Goal: Task Accomplishment & Management: Complete application form

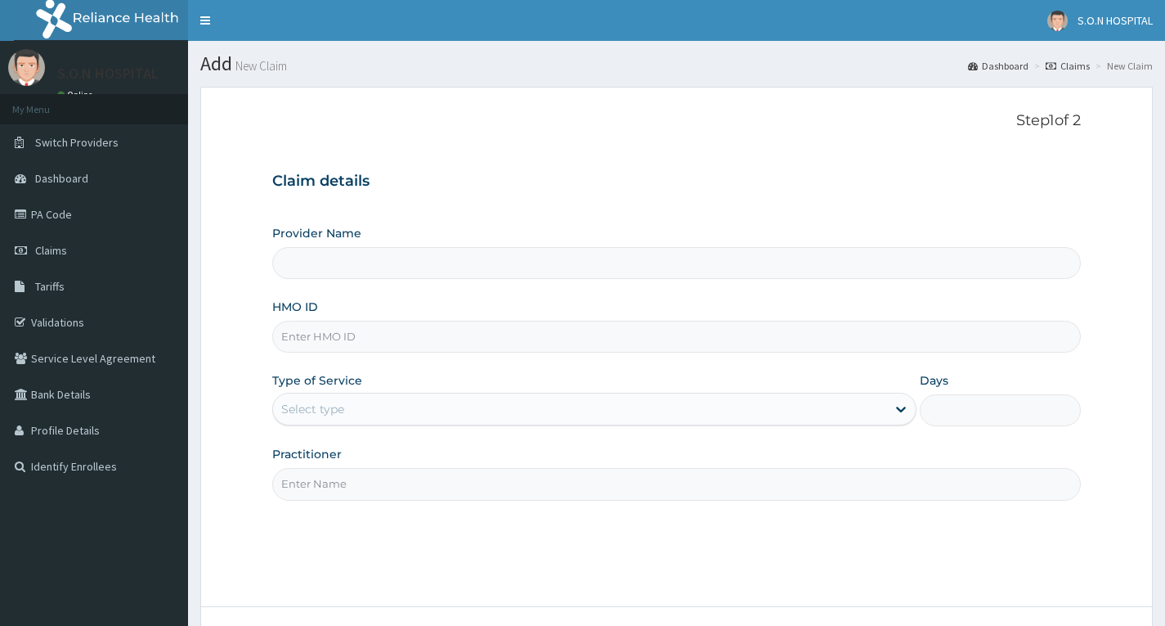
paste input "GVL/10018/D"
type input "GVL/10018/D"
type input "SISTERS OF [GEOGRAPHIC_DATA]"
type input "GVL/10018/D"
click at [315, 412] on div "Select type" at bounding box center [312, 409] width 63 height 16
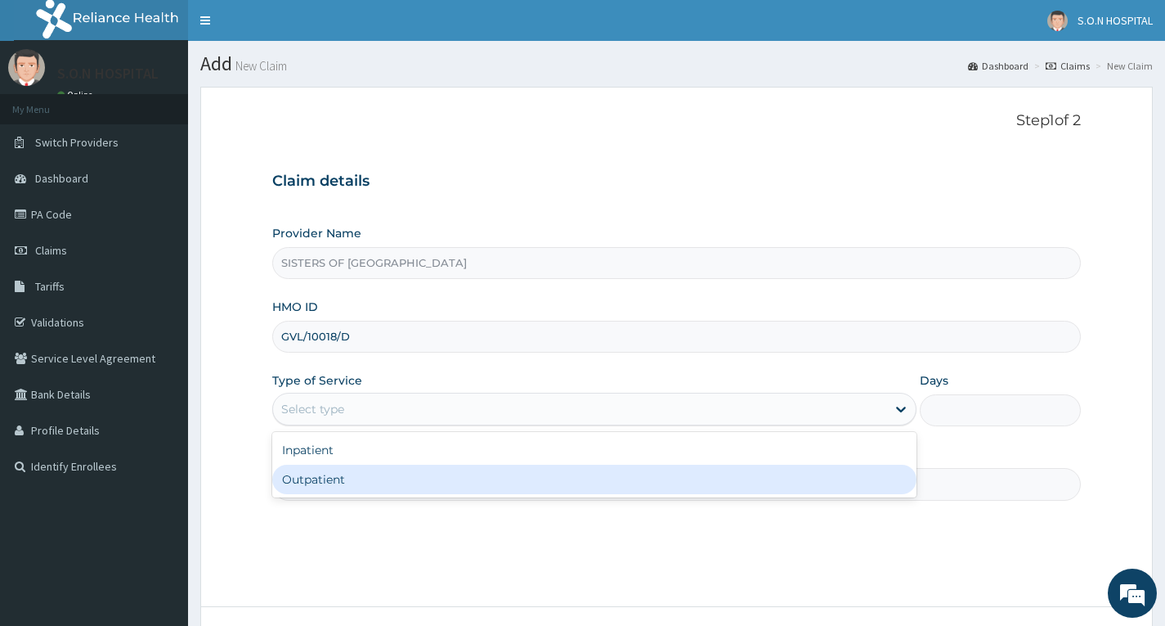
click at [290, 477] on div "Outpatient" at bounding box center [594, 478] width 644 height 29
type input "1"
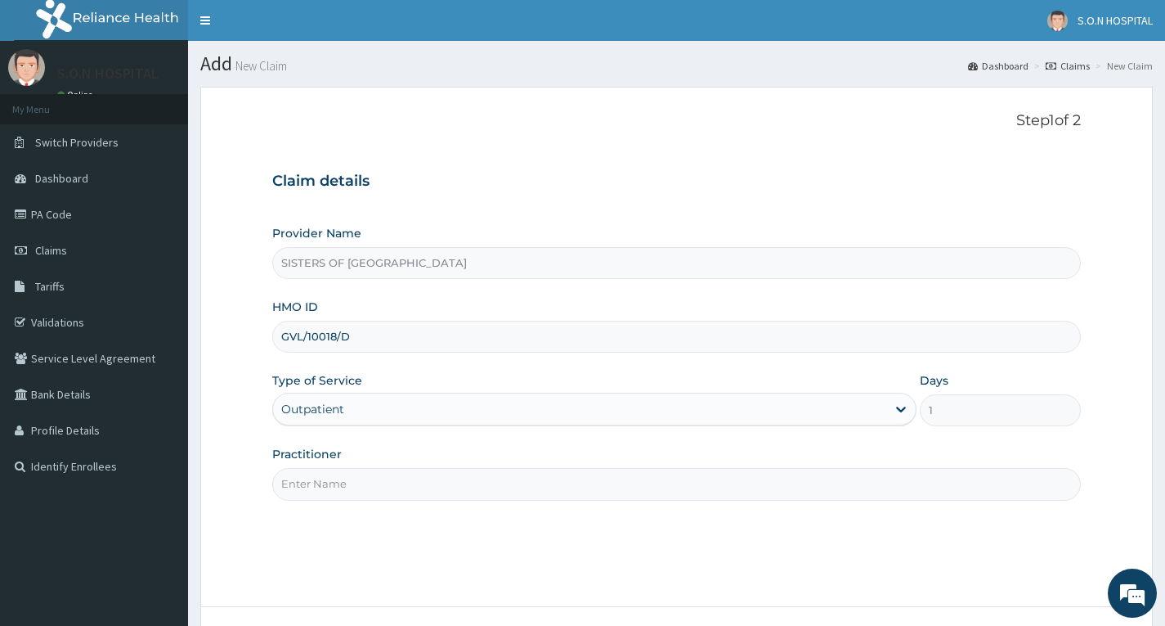
click at [345, 478] on input "Practitioner" at bounding box center [676, 484] width 809 height 32
type input "Dr. Uzo"
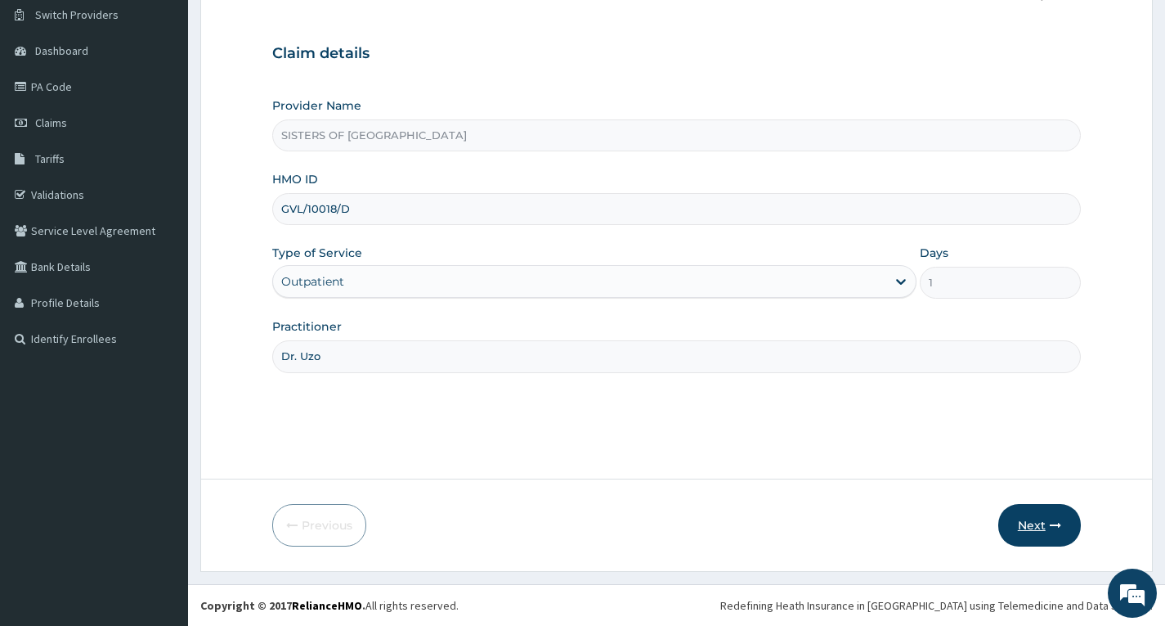
click at [1018, 530] on button "Next" at bounding box center [1039, 525] width 83 height 43
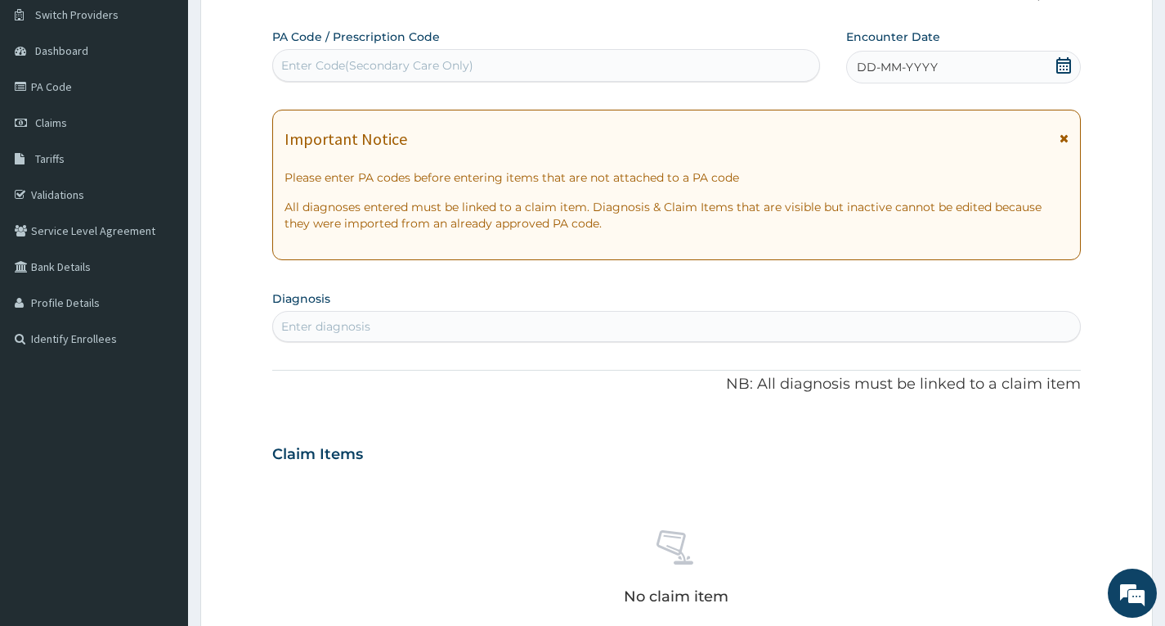
click at [352, 69] on div "Enter Code(Secondary Care Only)" at bounding box center [377, 65] width 192 height 16
type input "PA/OF5B47"
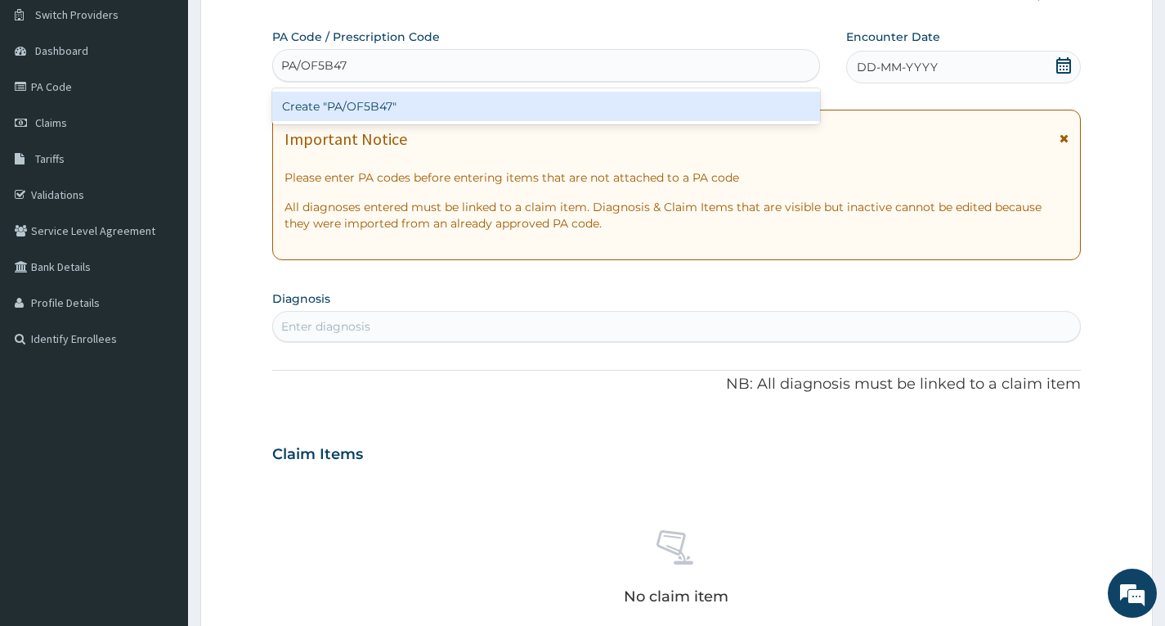
click at [436, 110] on div "Create "PA/OF5B47"" at bounding box center [546, 106] width 548 height 29
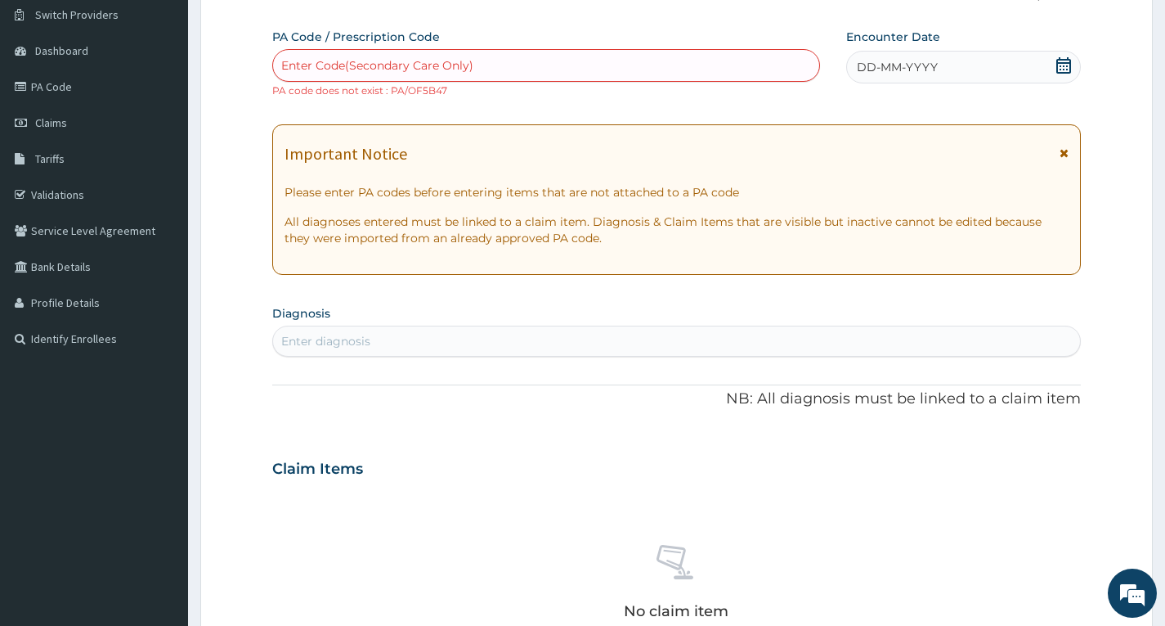
click at [372, 65] on div "Enter Code(Secondary Care Only)" at bounding box center [377, 65] width 192 height 16
type input "PA/0F5B47"
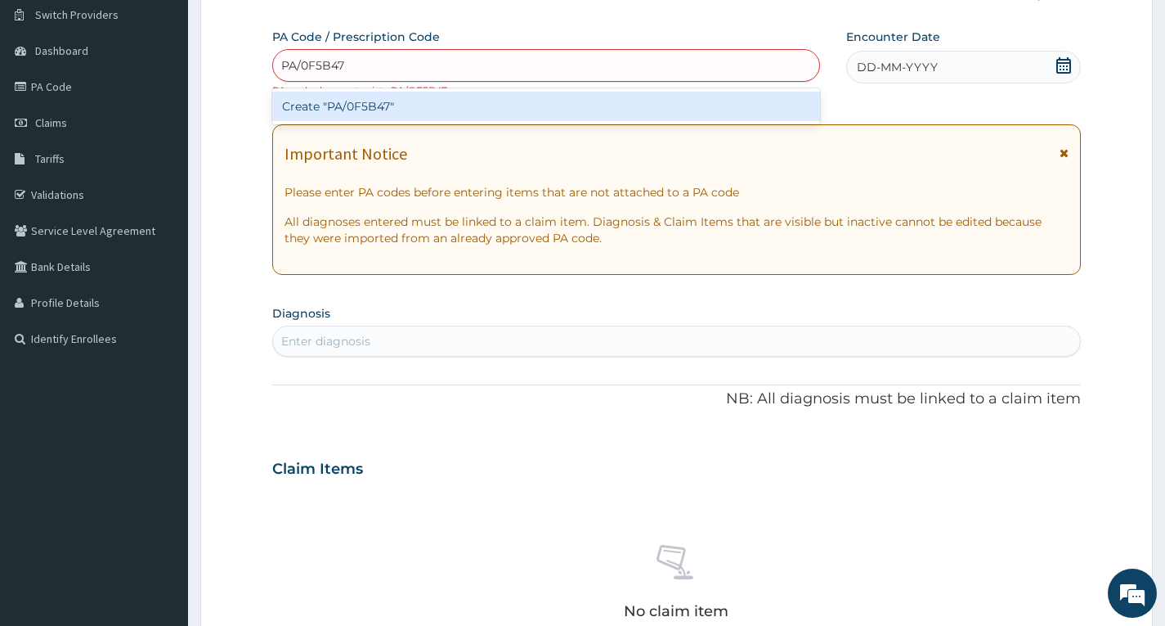
click at [424, 110] on div "Create "PA/0F5B47"" at bounding box center [546, 106] width 548 height 29
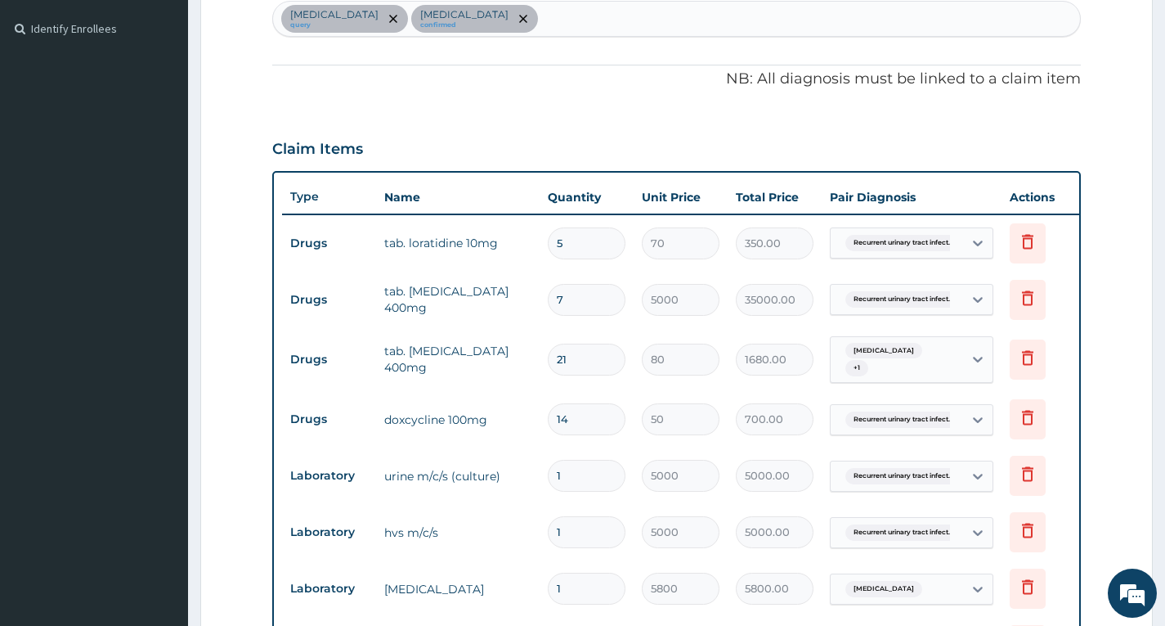
scroll to position [491, 0]
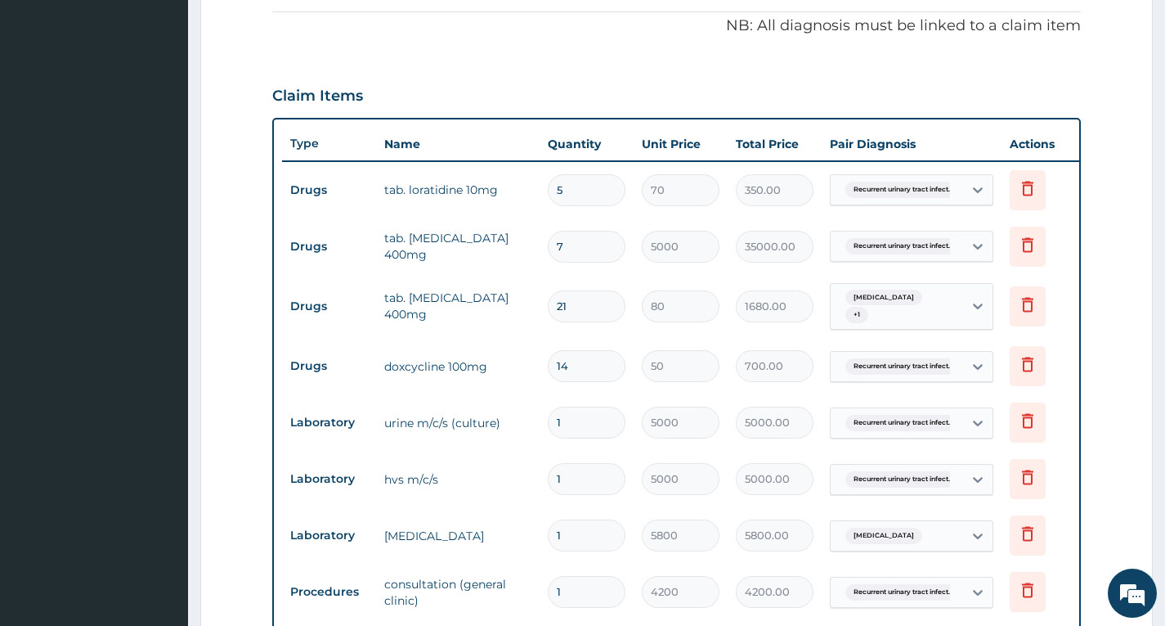
click at [590, 195] on input "5" at bounding box center [587, 190] width 78 height 32
type input "0.00"
type input "7"
type input "490.00"
type input "7"
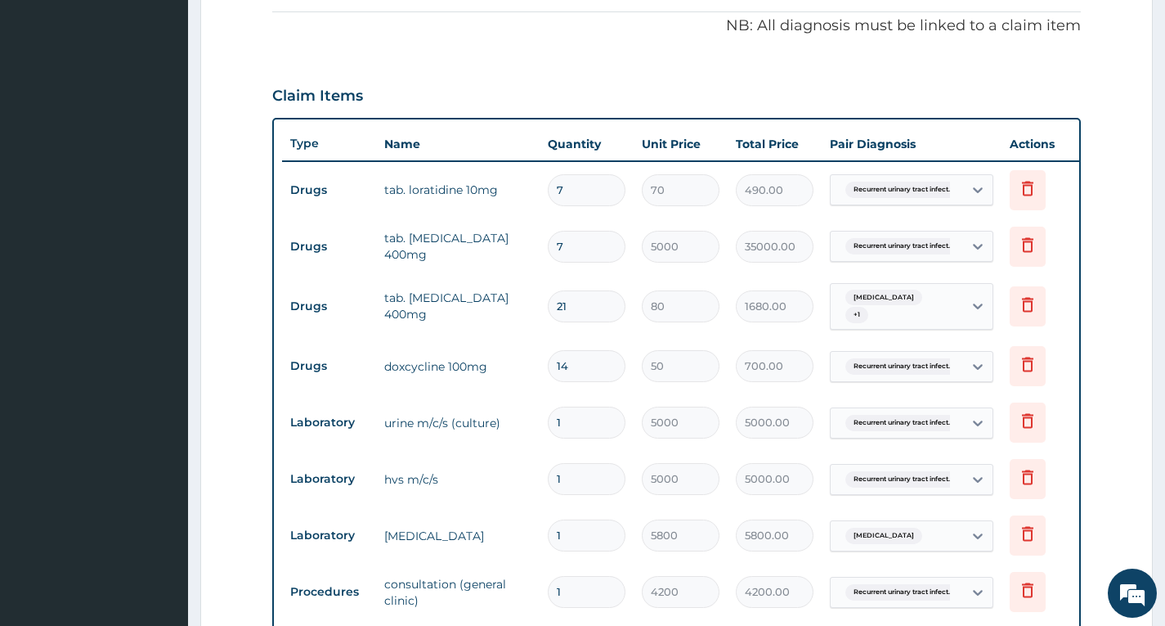
click at [590, 254] on input "7" at bounding box center [587, 247] width 78 height 32
type input "0.00"
type input "1"
type input "5000.00"
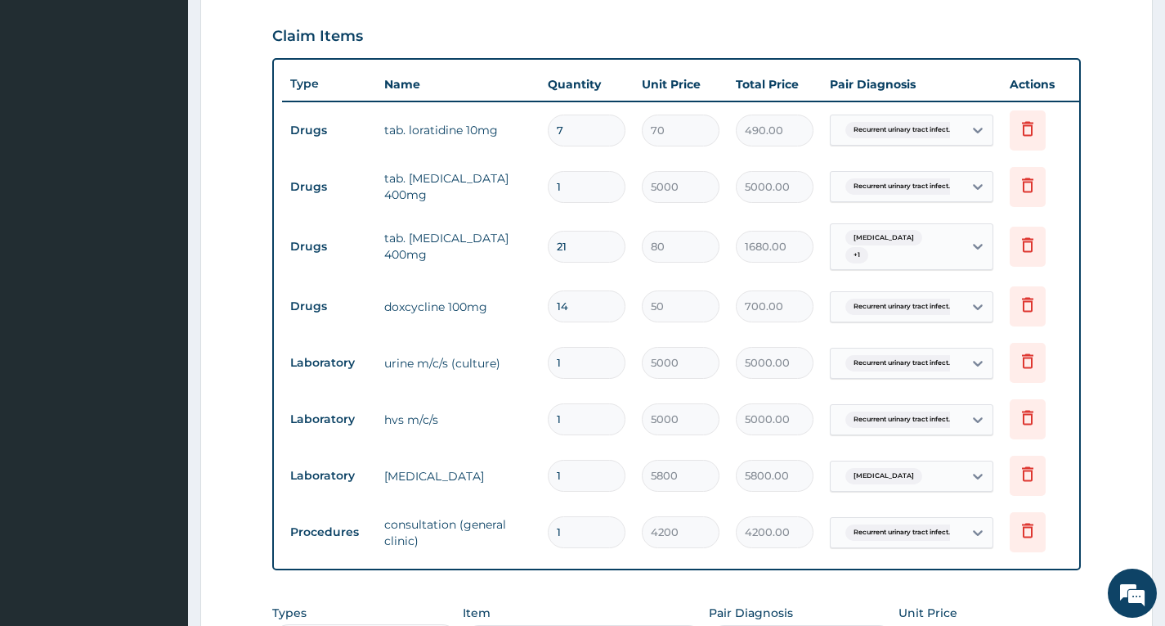
scroll to position [572, 0]
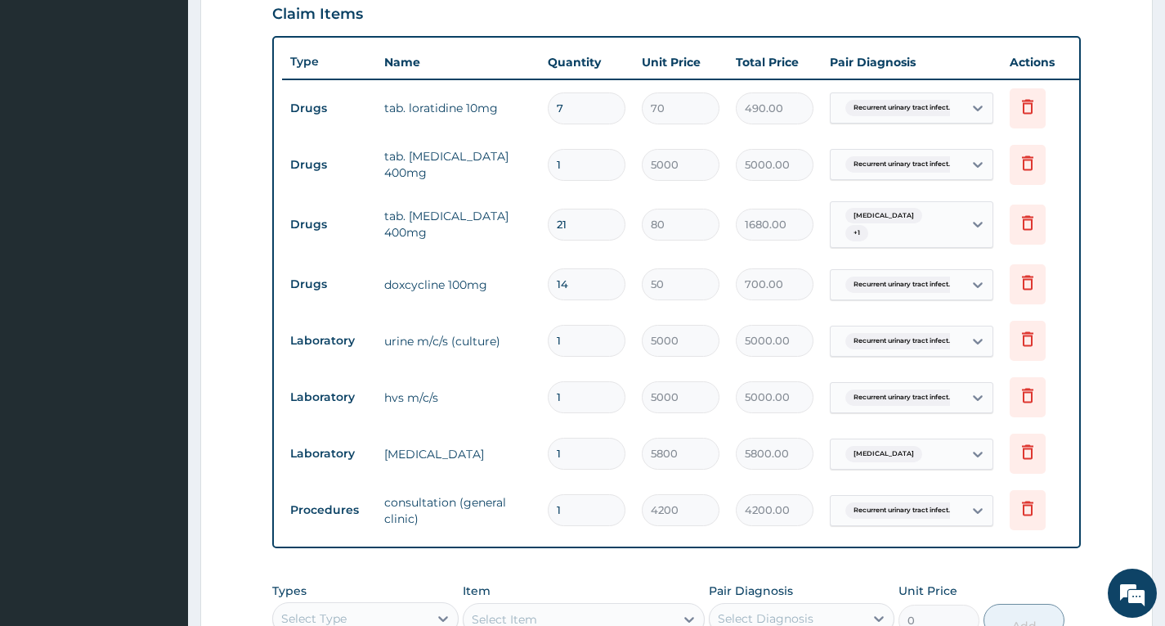
type input "1"
click at [600, 226] on input "21" at bounding box center [587, 225] width 78 height 32
type input "2"
type input "160.00"
type input "20"
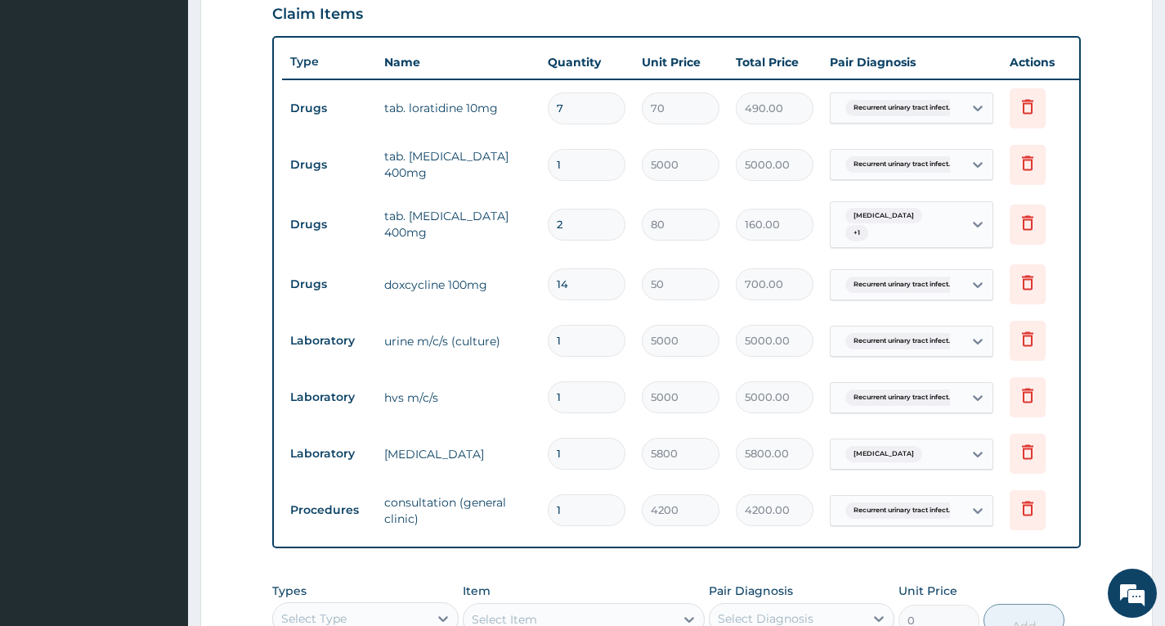
type input "1600.00"
type input "20"
click at [597, 280] on input "14" at bounding box center [587, 284] width 78 height 32
type input "1"
type input "50.00"
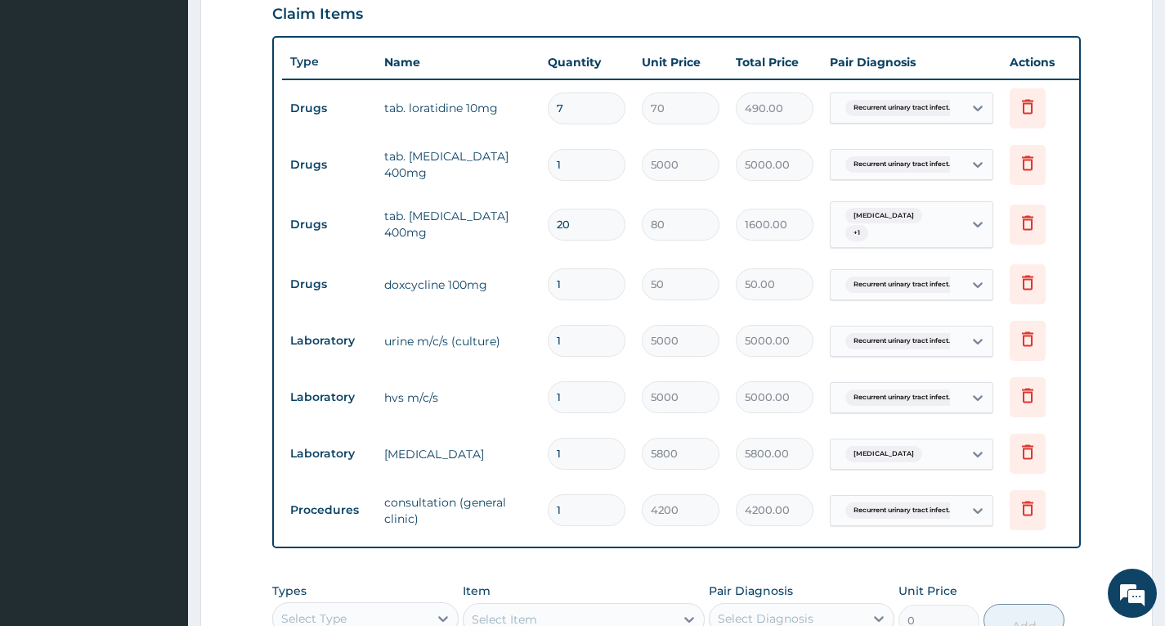
type input "0.00"
type input "3"
type input "150.00"
type input "30"
type input "1500.00"
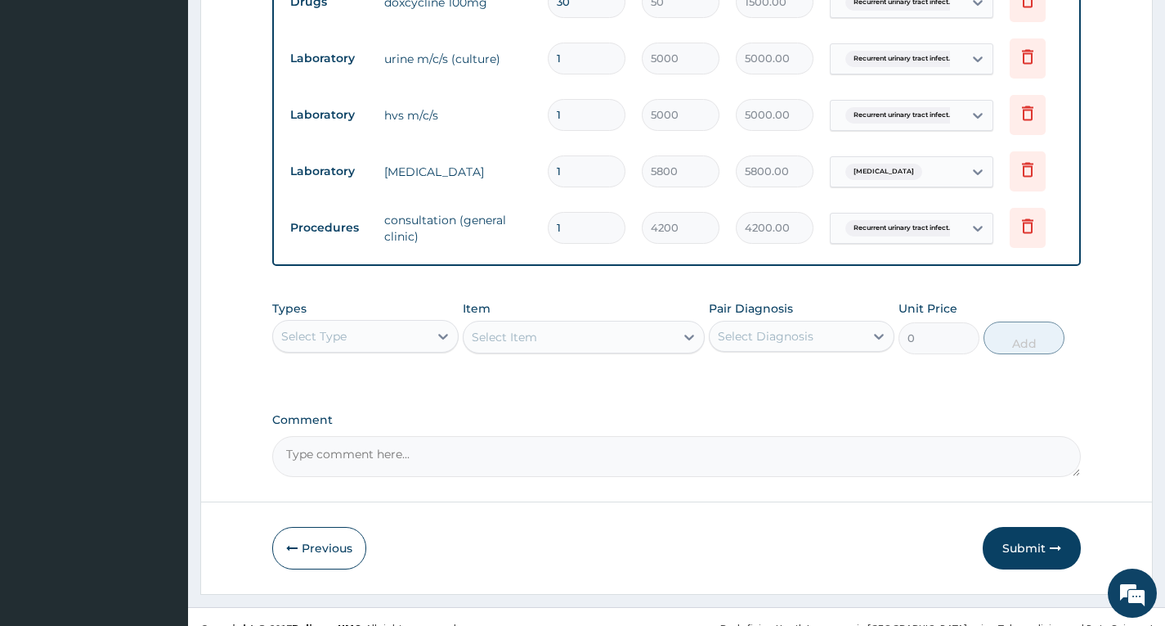
scroll to position [883, 0]
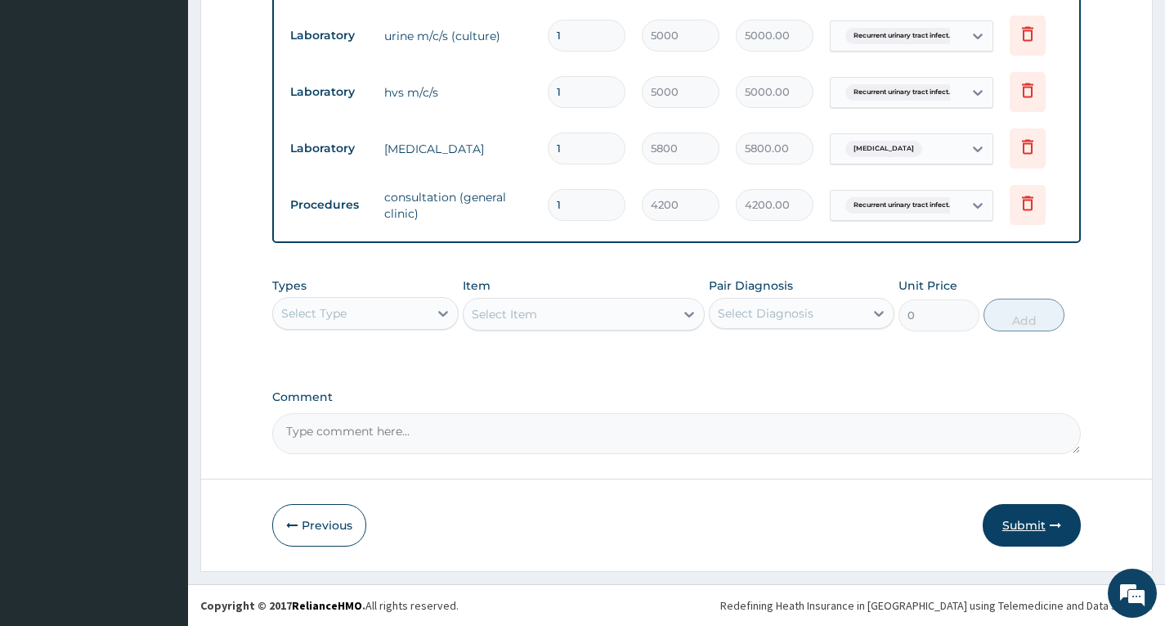
type input "30"
click at [1031, 517] on button "Submit" at bounding box center [1032, 525] width 98 height 43
